Goal: Transaction & Acquisition: Purchase product/service

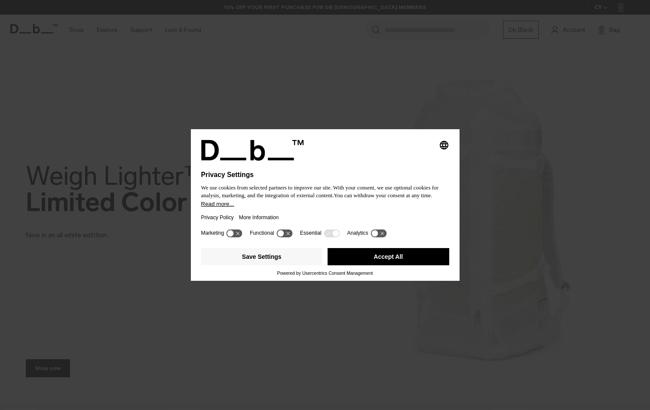
click at [396, 255] on button "Accept All" at bounding box center [389, 256] width 122 height 17
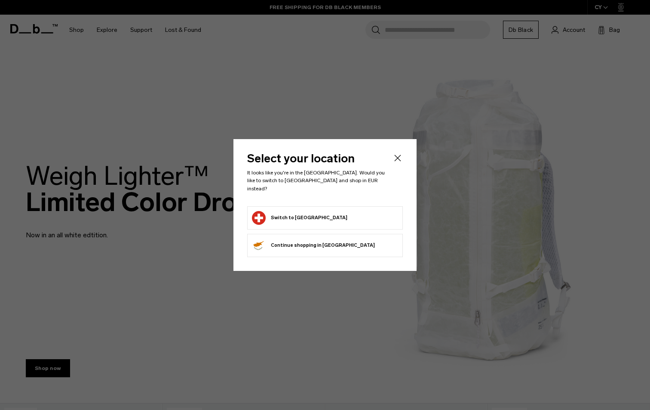
click at [314, 224] on li "Switch to Switzerland" at bounding box center [325, 217] width 156 height 23
click at [280, 213] on button "Switch to Switzerland" at bounding box center [300, 218] width 96 height 14
click at [280, 214] on button "Switch to Switzerland" at bounding box center [300, 218] width 96 height 14
click at [300, 213] on button "Switch to Switzerland" at bounding box center [300, 218] width 96 height 14
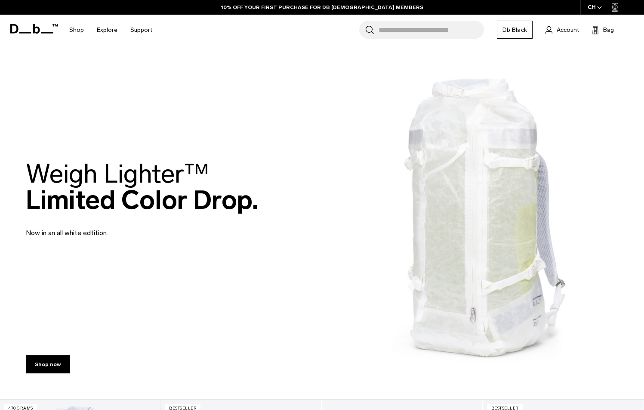
click at [449, 209] on div "Weigh Lighter™  Limited Color Drop. Now in an all white edtition." at bounding box center [322, 199] width 592 height 129
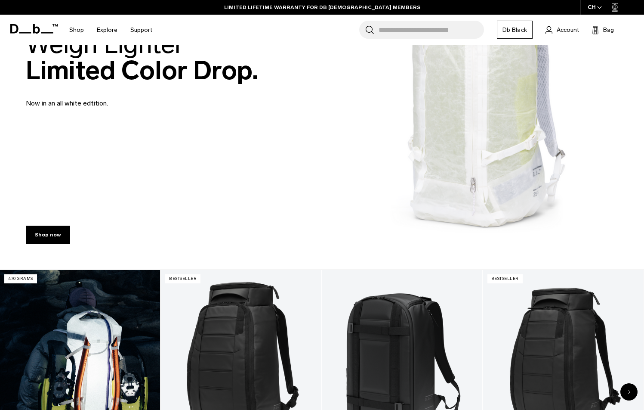
scroll to position [57, 0]
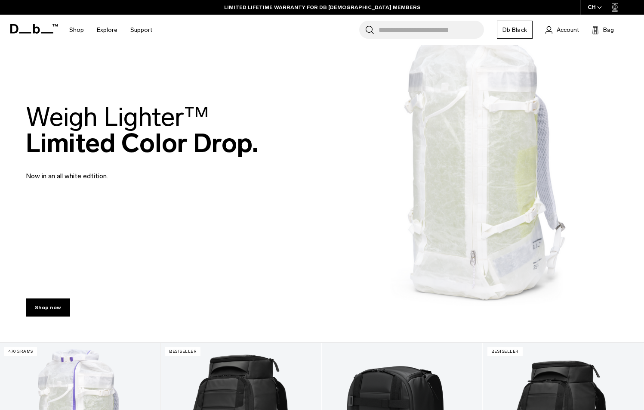
click at [425, 231] on img at bounding box center [322, 142] width 644 height 399
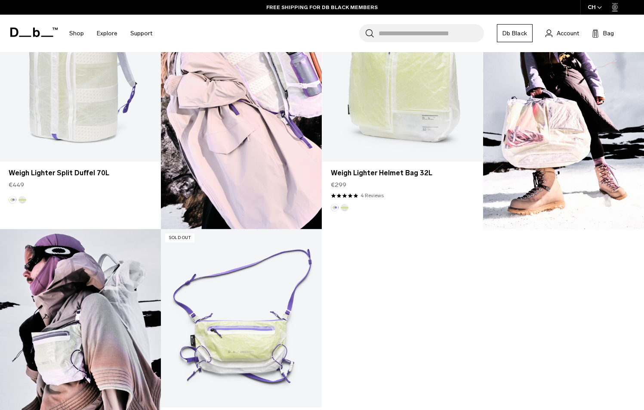
scroll to position [816, 0]
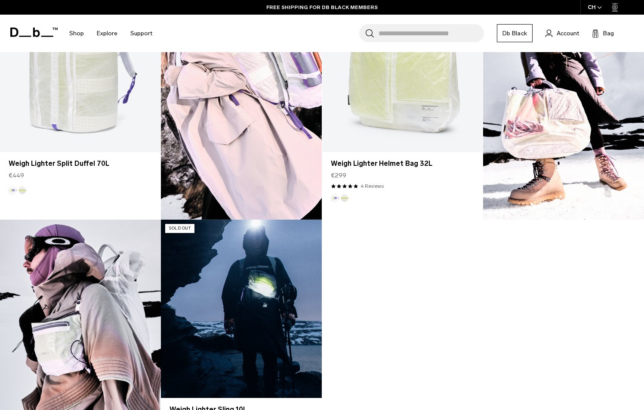
click at [216, 307] on link "Weigh Lighter Sling 10L" at bounding box center [241, 308] width 160 height 179
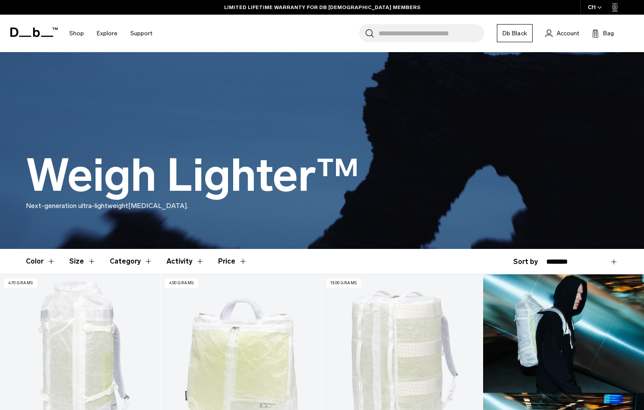
scroll to position [0, 0]
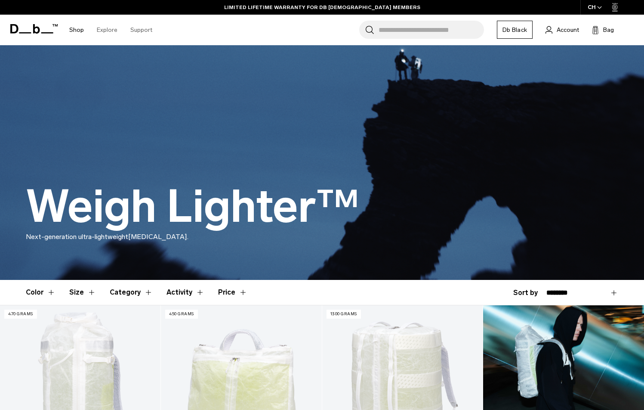
click at [74, 33] on link "Shop" at bounding box center [76, 30] width 15 height 31
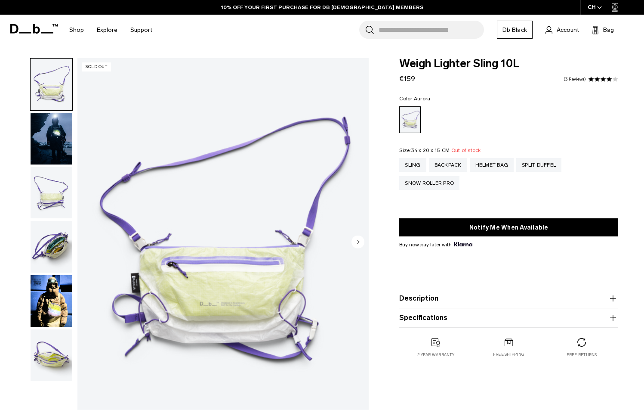
click at [43, 196] on img "button" at bounding box center [52, 193] width 42 height 52
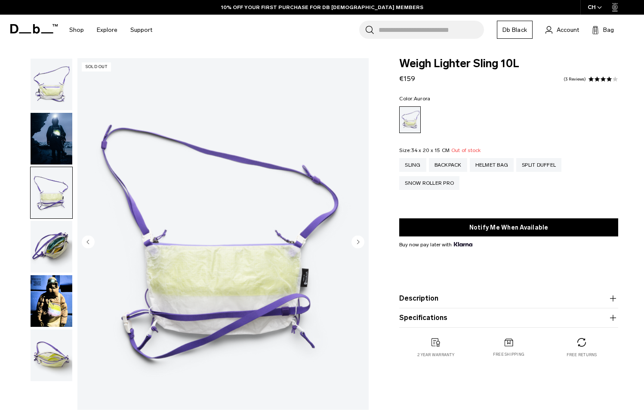
click at [34, 235] on img "button" at bounding box center [52, 247] width 42 height 52
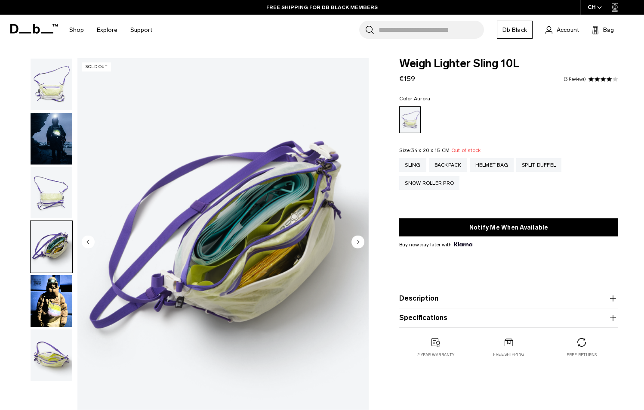
click at [36, 365] on img "button" at bounding box center [52, 355] width 42 height 52
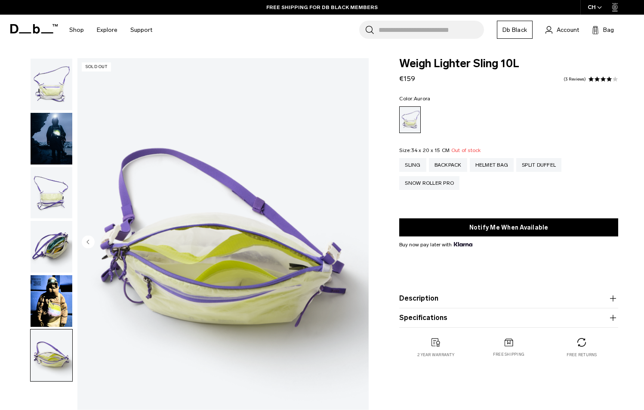
click at [58, 316] on img "button" at bounding box center [52, 301] width 42 height 52
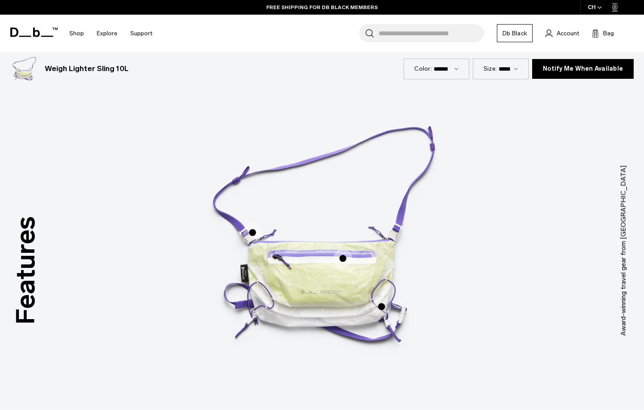
scroll to position [450, 0]
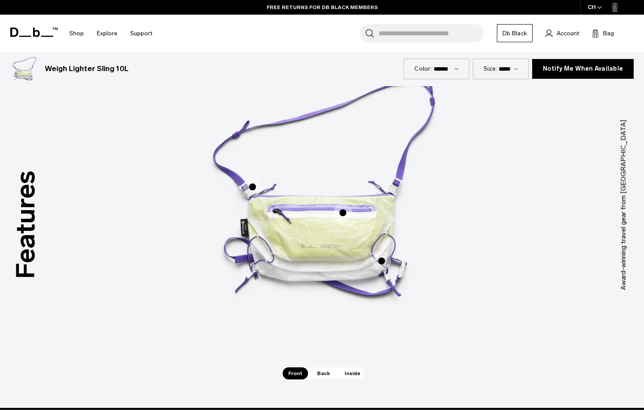
click at [300, 268] on img "1 / 3" at bounding box center [322, 192] width 258 height 323
click at [344, 208] on span "1 / 3" at bounding box center [342, 212] width 19 height 19
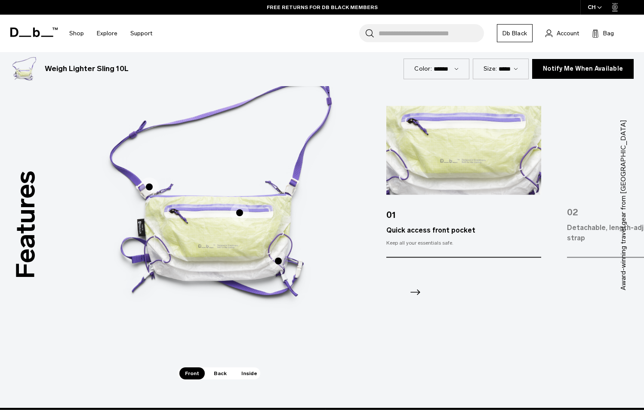
click at [275, 256] on span "1 / 3" at bounding box center [278, 260] width 19 height 19
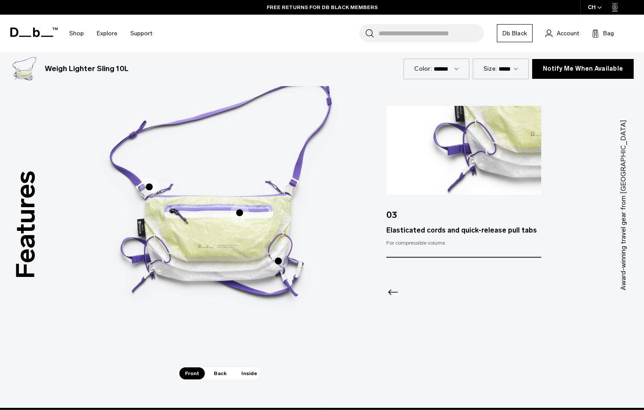
click at [150, 186] on span "1 / 3" at bounding box center [149, 186] width 19 height 19
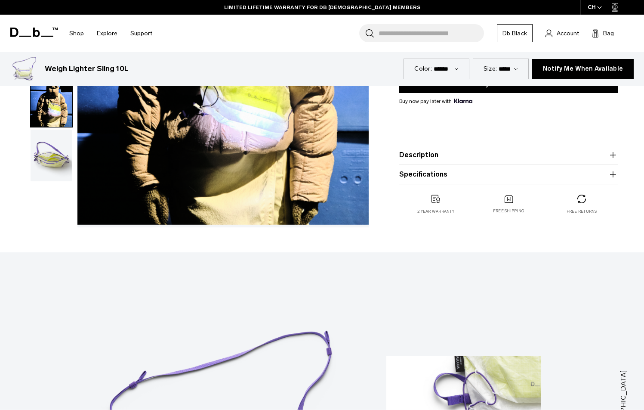
scroll to position [0, 0]
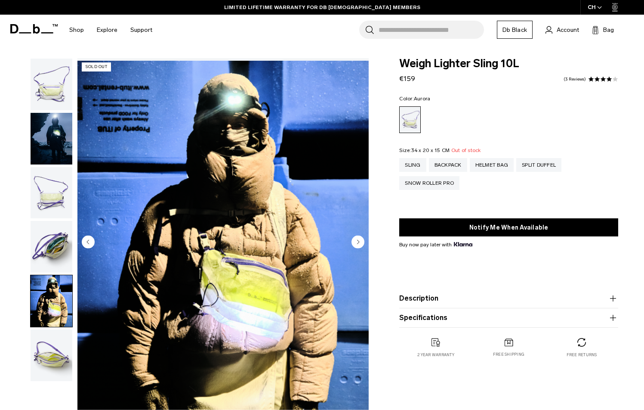
click at [41, 98] on img "button" at bounding box center [52, 85] width 42 height 52
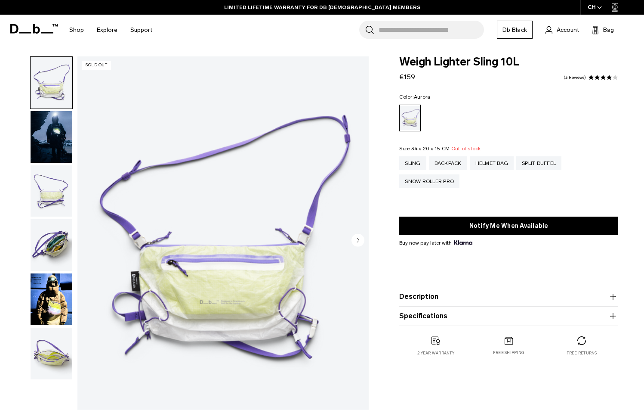
scroll to position [61, 0]
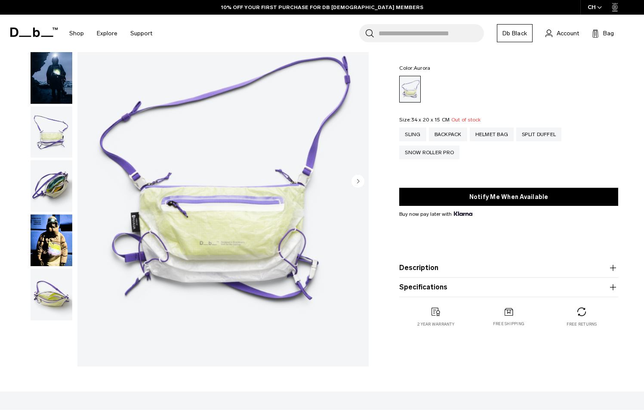
click at [44, 145] on img "button" at bounding box center [52, 132] width 42 height 52
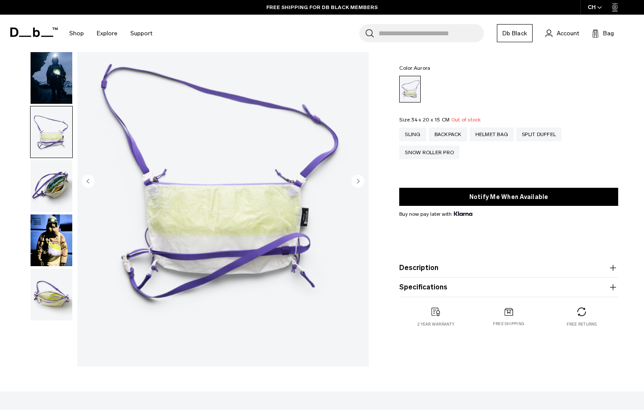
click at [52, 193] on img "button" at bounding box center [52, 186] width 42 height 52
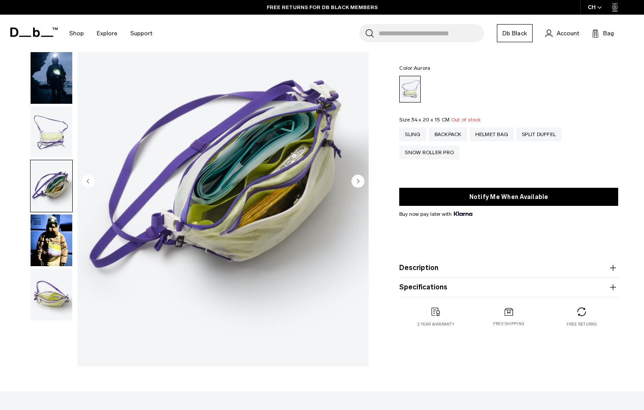
click at [55, 296] on img "button" at bounding box center [52, 294] width 42 height 52
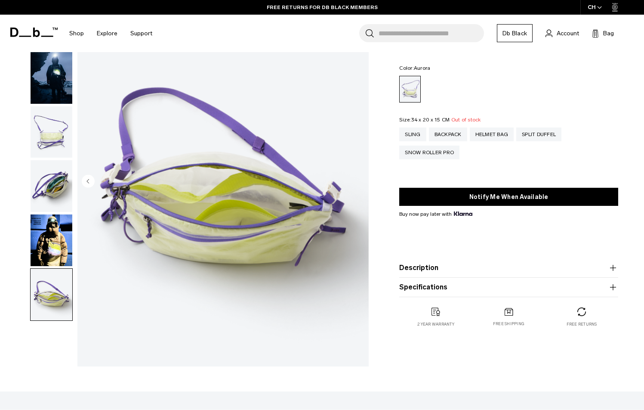
click at [62, 185] on img "button" at bounding box center [52, 186] width 42 height 52
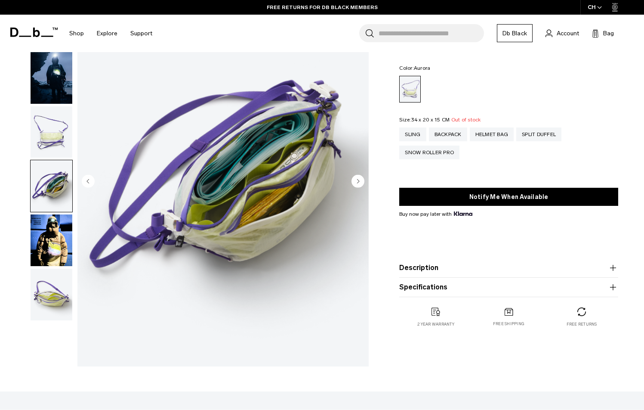
click at [66, 299] on img "button" at bounding box center [52, 294] width 42 height 52
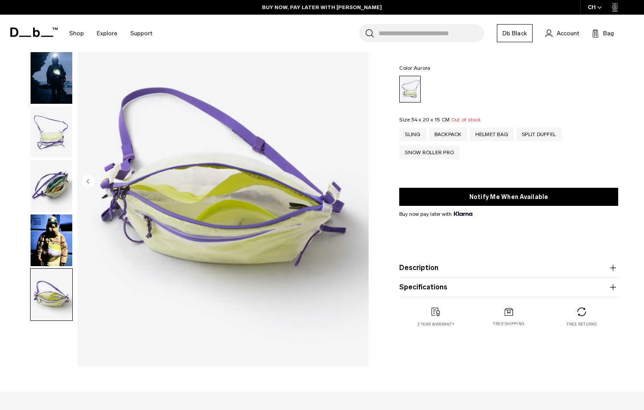
scroll to position [0, 0]
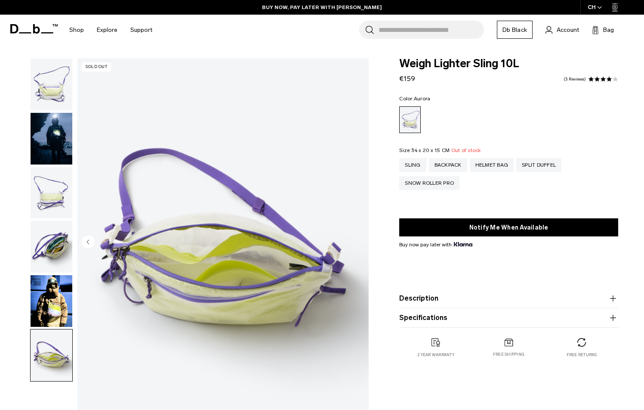
click at [52, 92] on img "button" at bounding box center [52, 85] width 42 height 52
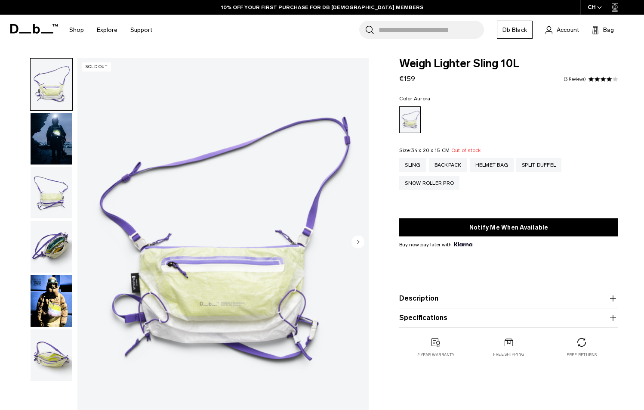
click at [51, 128] on img "button" at bounding box center [52, 139] width 42 height 52
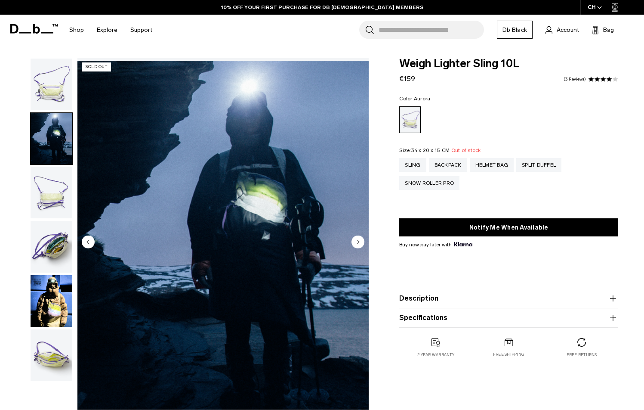
click at [423, 302] on button "Description" at bounding box center [508, 298] width 219 height 10
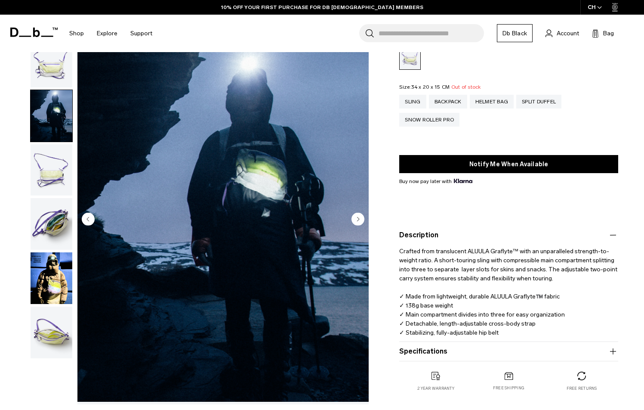
scroll to position [95, 0]
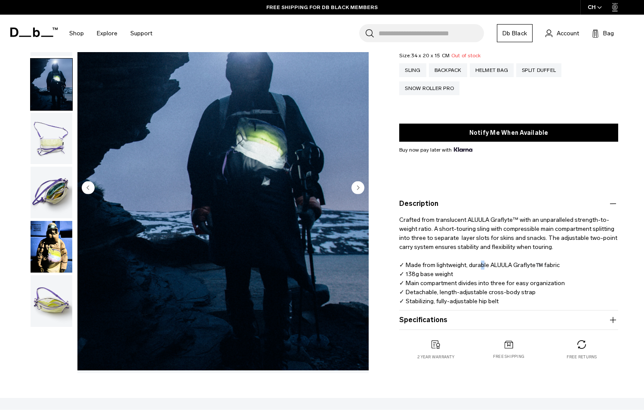
click at [480, 266] on p "Crafted from translucent ALUULA Graflyte™ with an unparalleled strength-to-weig…" at bounding box center [508, 257] width 219 height 97
click at [411, 267] on p "Crafted from translucent ALUULA Graflyte™ with an unparalleled strength-to-weig…" at bounding box center [508, 257] width 219 height 97
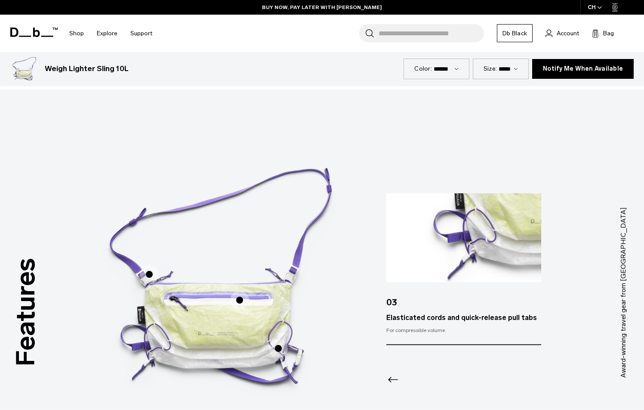
scroll to position [484, 0]
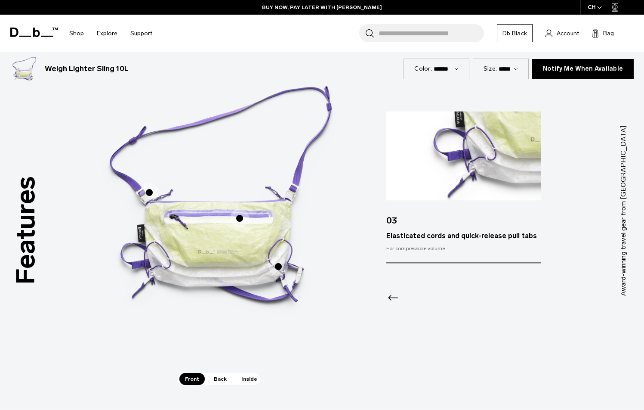
click at [147, 196] on span "1 / 3" at bounding box center [149, 192] width 19 height 19
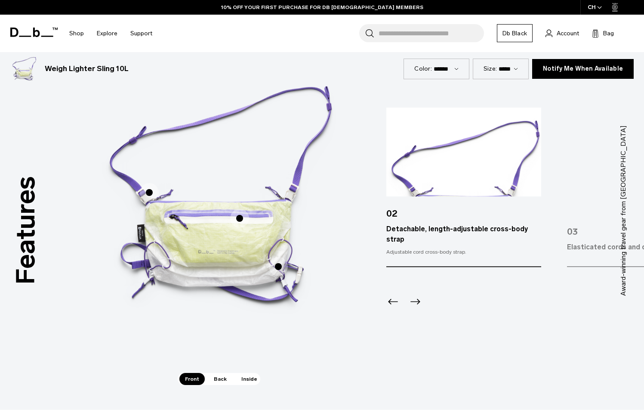
click at [243, 381] on span "Inside" at bounding box center [249, 379] width 27 height 12
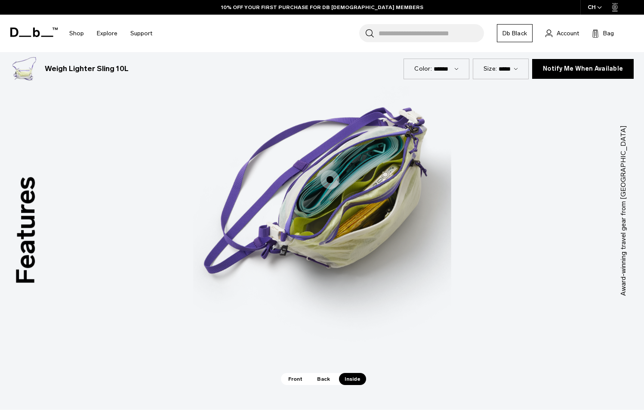
click at [330, 178] on span "3 / 3" at bounding box center [330, 179] width 19 height 19
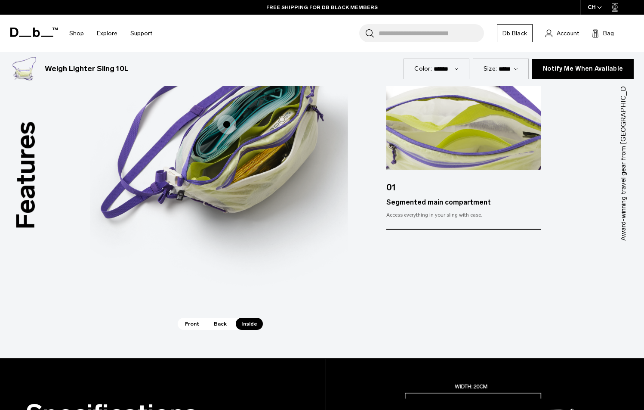
scroll to position [581, 0]
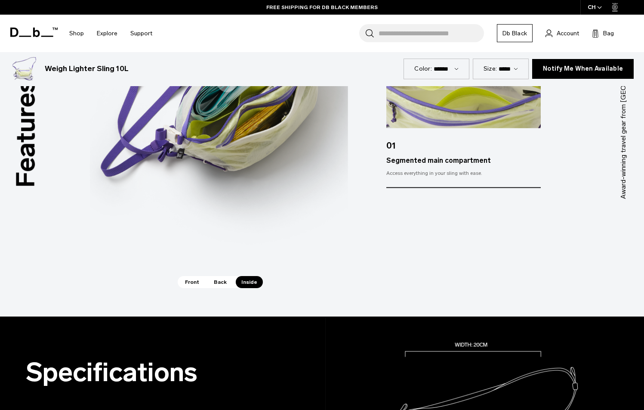
click at [217, 286] on span "Back" at bounding box center [220, 282] width 24 height 12
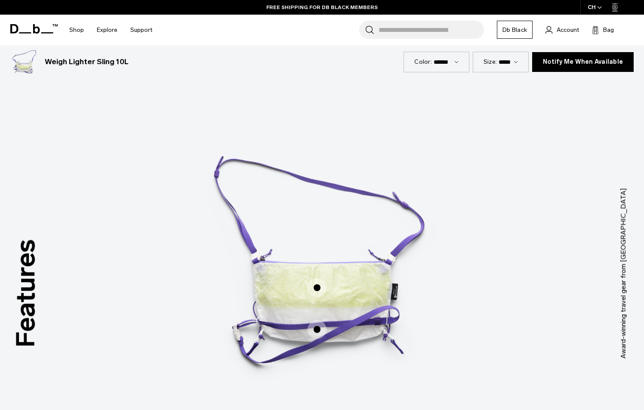
scroll to position [423, 0]
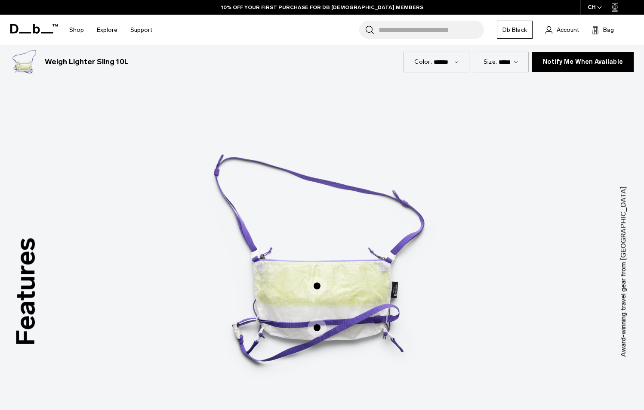
click at [317, 286] on span "2 / 3" at bounding box center [317, 285] width 19 height 19
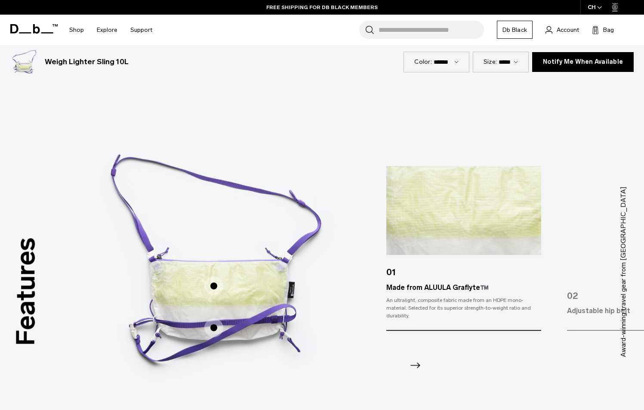
click at [451, 310] on div "An ultralight, composite fabric made from an HDPE mono-material. Selected for i…" at bounding box center [463, 307] width 155 height 23
click at [410, 361] on icon "Next slide" at bounding box center [415, 365] width 14 height 14
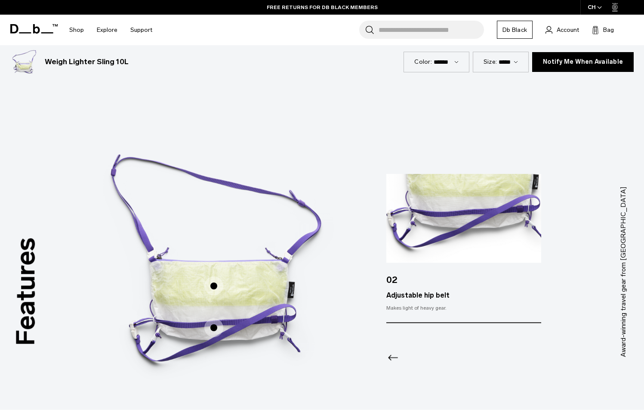
scroll to position [582, 0]
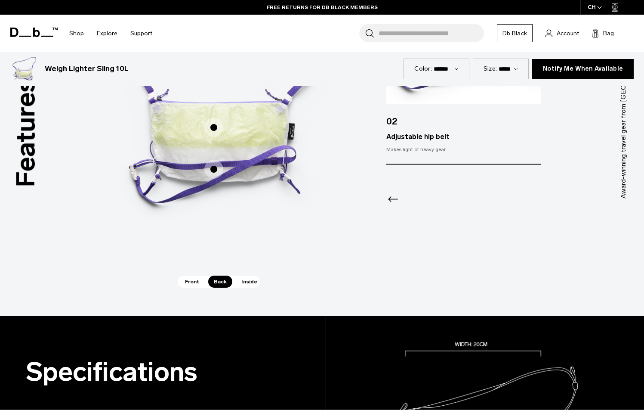
click at [189, 280] on span "Front" at bounding box center [191, 281] width 25 height 12
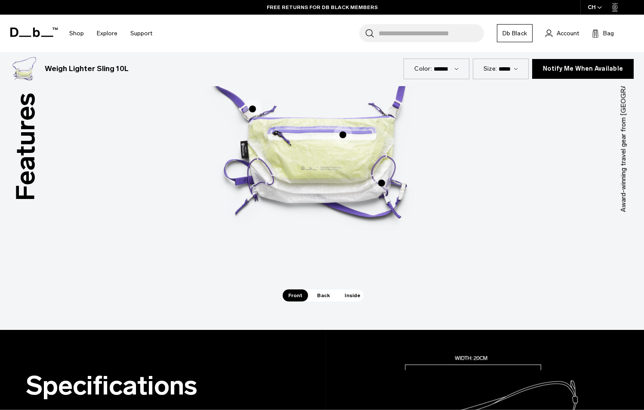
scroll to position [524, 0]
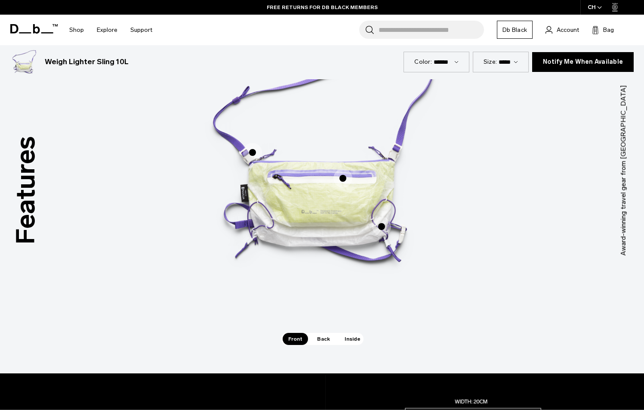
click at [342, 176] on span "1 / 3" at bounding box center [342, 178] width 19 height 19
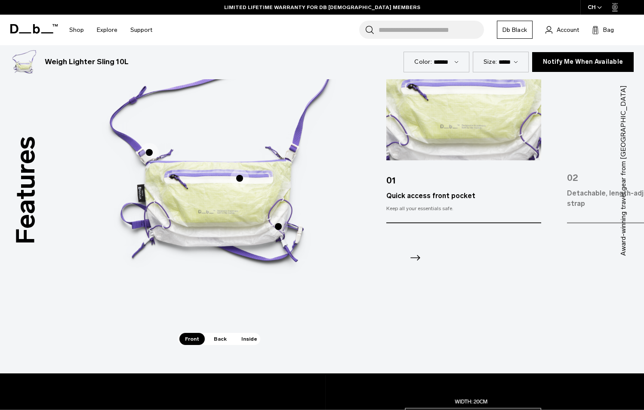
click at [414, 259] on icon "Next slide" at bounding box center [415, 257] width 14 height 14
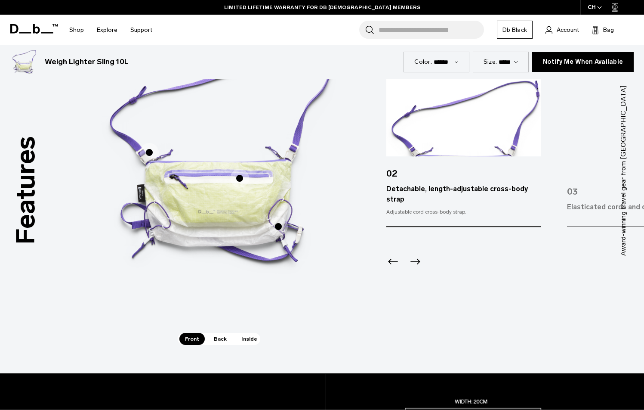
click at [414, 259] on icon "Next slide" at bounding box center [415, 261] width 14 height 14
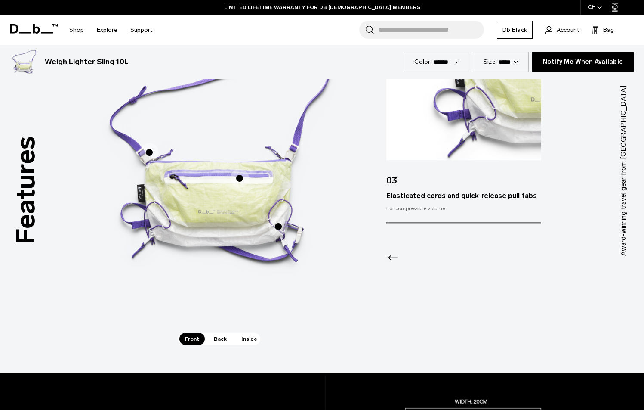
click at [414, 259] on div at bounding box center [463, 246] width 154 height 46
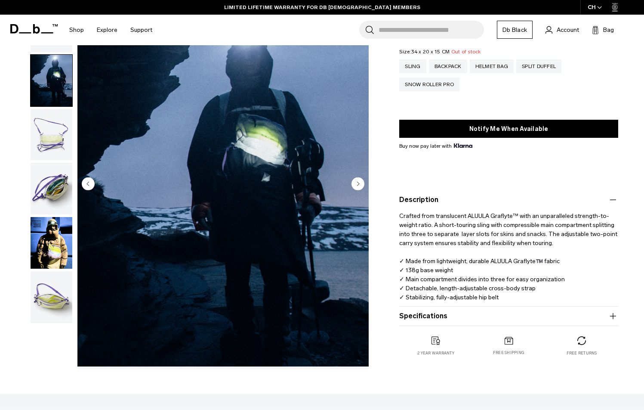
scroll to position [0, 0]
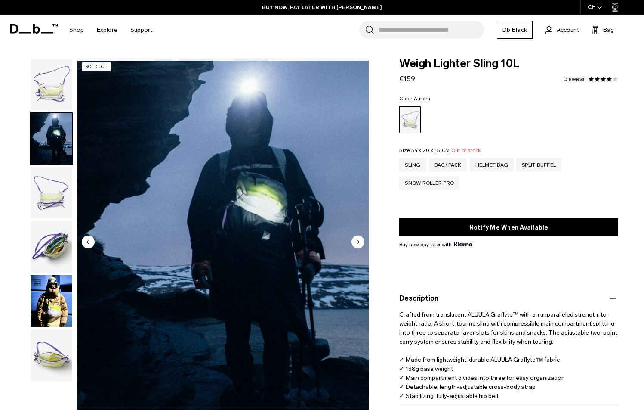
click at [47, 85] on img "button" at bounding box center [52, 85] width 42 height 52
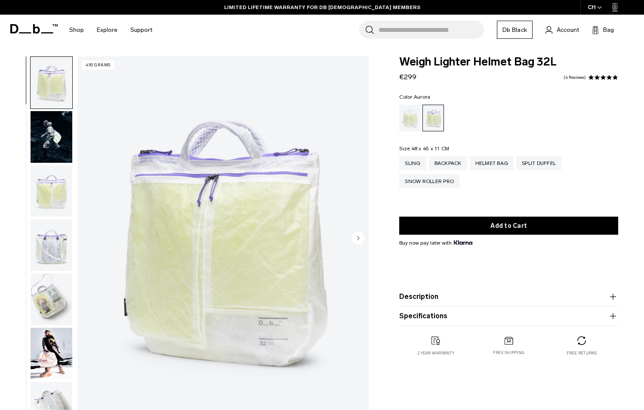
scroll to position [3, 0]
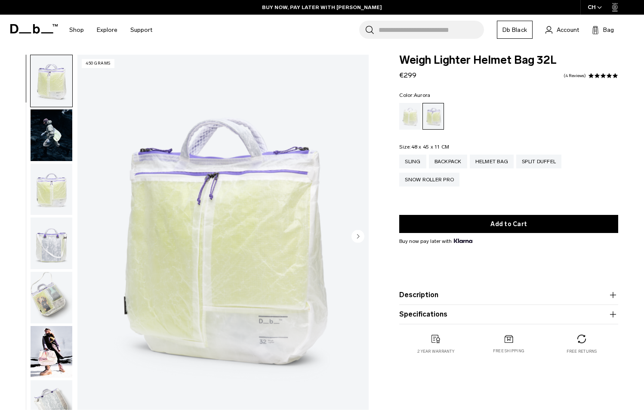
click at [45, 301] on img "button" at bounding box center [52, 297] width 42 height 52
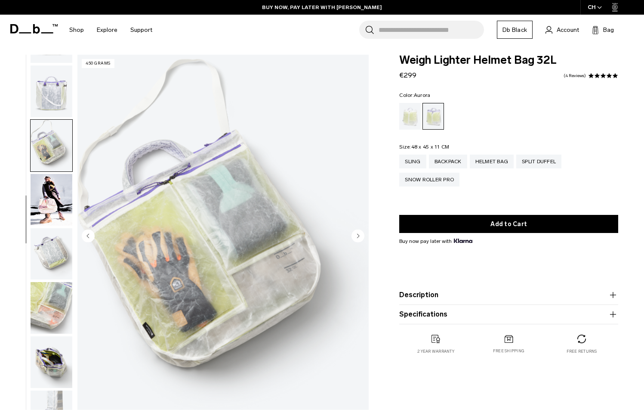
scroll to position [181, 0]
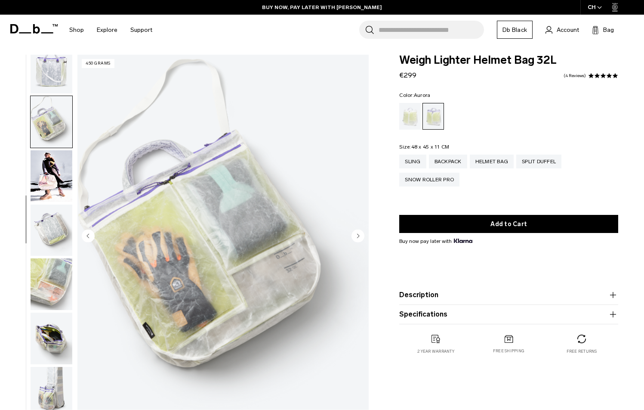
click at [61, 176] on img "button" at bounding box center [52, 176] width 42 height 52
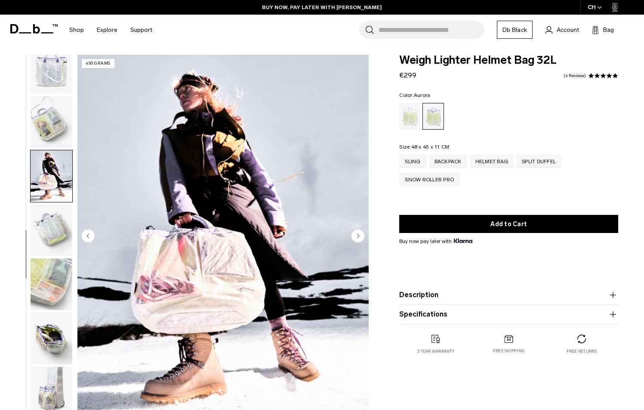
click at [53, 233] on img "button" at bounding box center [52, 230] width 42 height 52
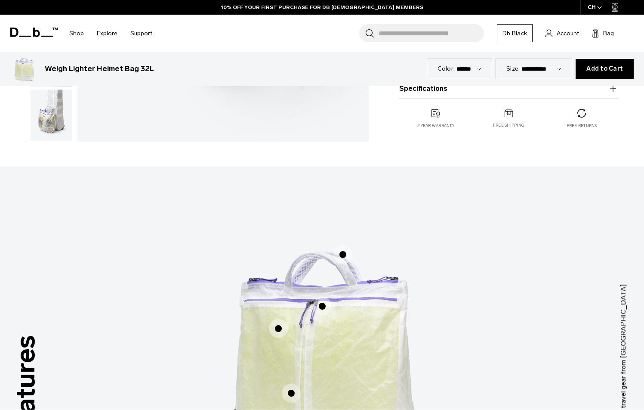
scroll to position [217, 0]
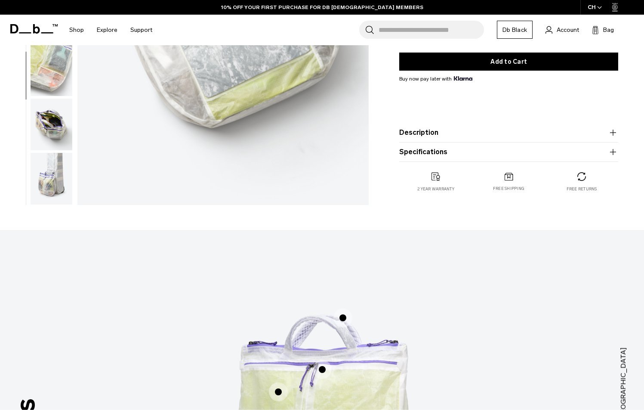
click at [52, 169] on img "button" at bounding box center [52, 179] width 42 height 52
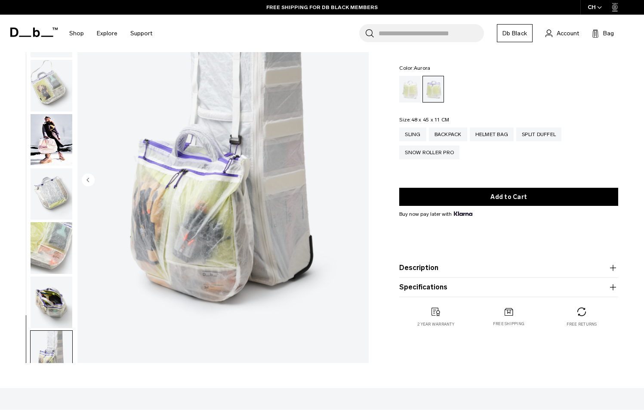
scroll to position [181, 0]
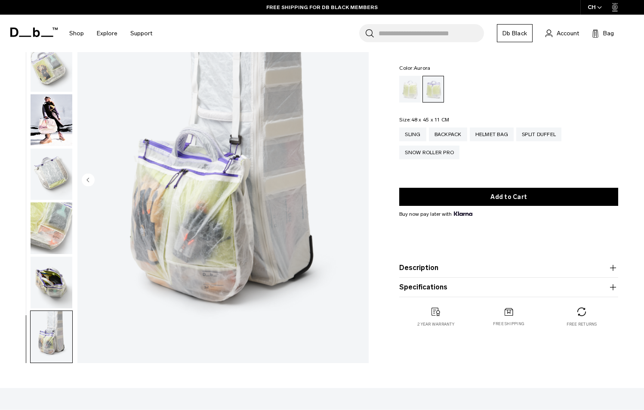
click at [56, 224] on img "button" at bounding box center [52, 228] width 42 height 52
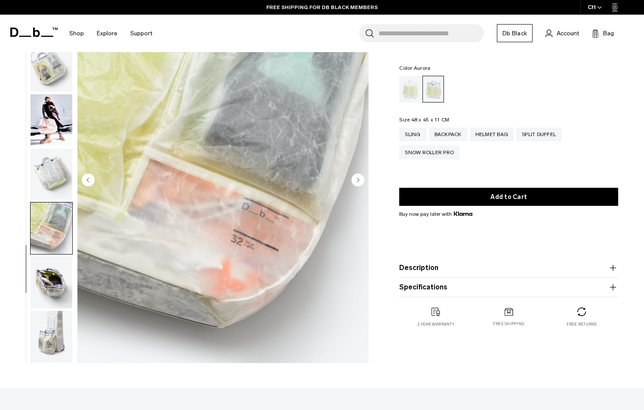
click at [43, 293] on img "button" at bounding box center [52, 282] width 42 height 52
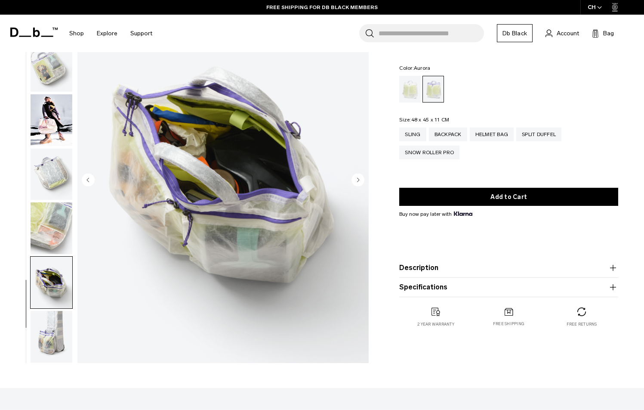
scroll to position [0, 0]
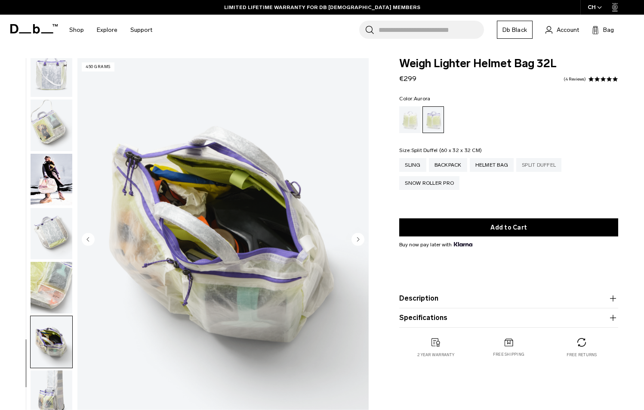
click at [525, 168] on div "Split Duffel" at bounding box center [538, 165] width 45 height 14
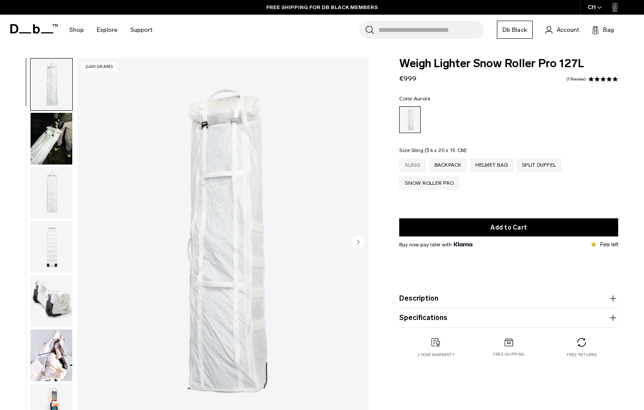
click at [421, 160] on div "Sling" at bounding box center [412, 165] width 27 height 14
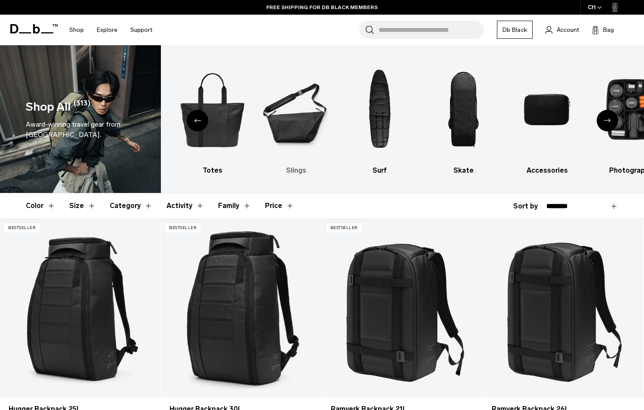
click at [303, 119] on img "6 / 10" at bounding box center [296, 109] width 68 height 103
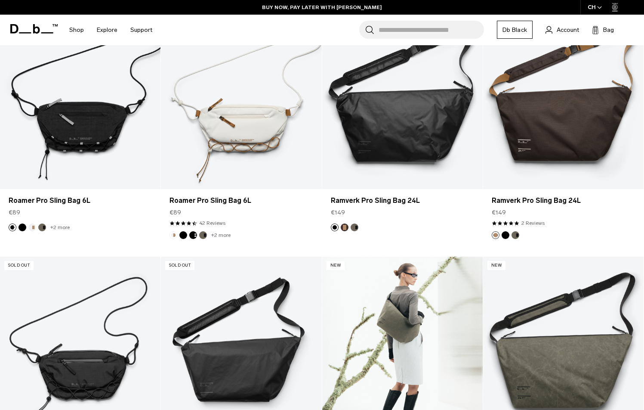
scroll to position [566, 0]
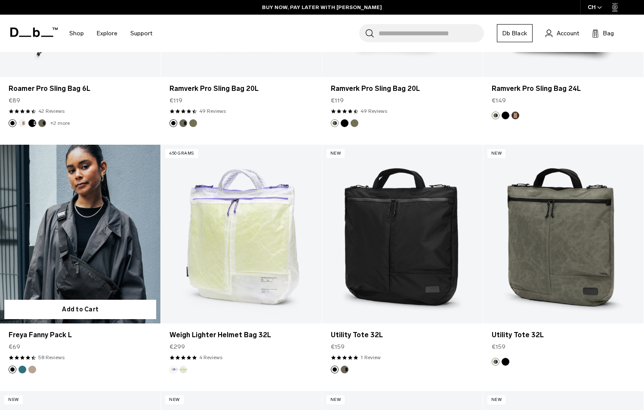
click at [78, 243] on link "Freya Fanny Pack L" at bounding box center [80, 234] width 160 height 179
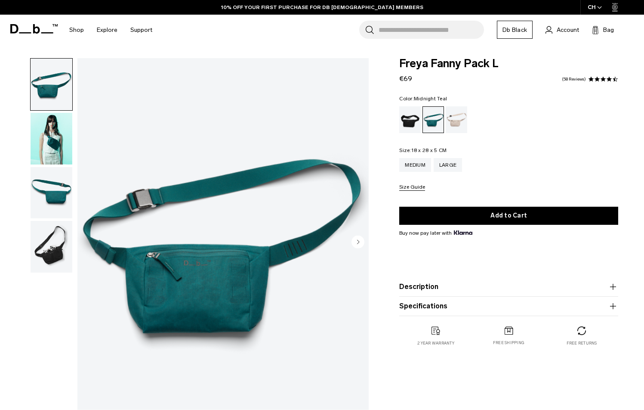
click at [61, 153] on img "button" at bounding box center [52, 139] width 42 height 52
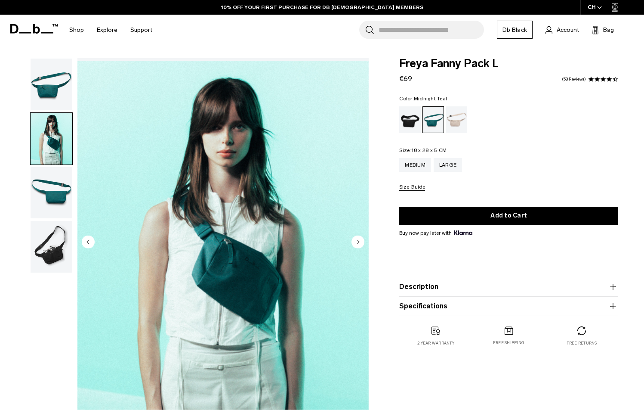
click at [55, 188] on img "button" at bounding box center [52, 193] width 42 height 52
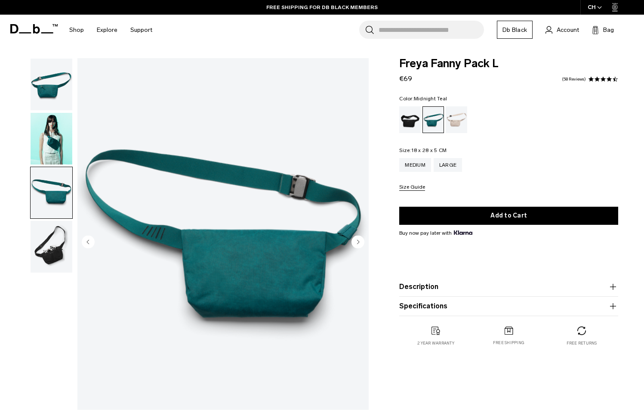
click at [43, 247] on img "button" at bounding box center [52, 247] width 42 height 52
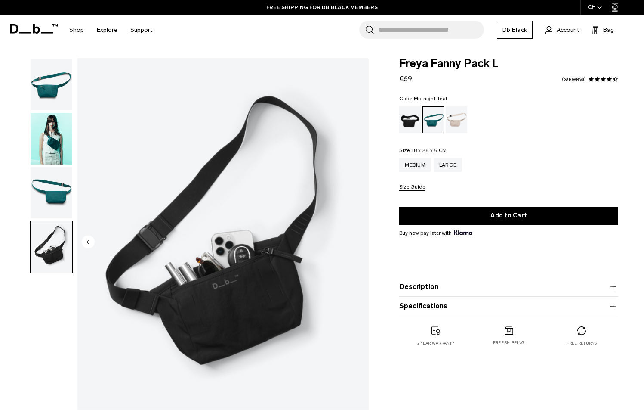
click at [51, 95] on img "button" at bounding box center [52, 85] width 42 height 52
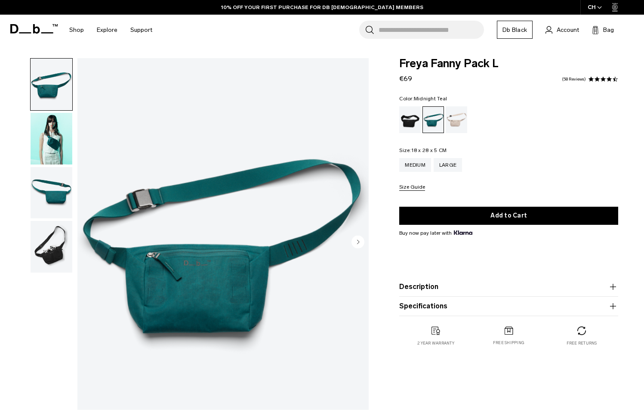
click at [56, 257] on img "button" at bounding box center [52, 247] width 42 height 52
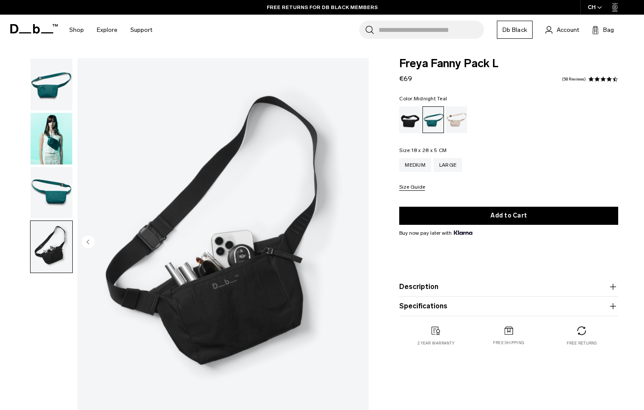
click at [45, 88] on img "button" at bounding box center [52, 85] width 42 height 52
